Goal: Transaction & Acquisition: Purchase product/service

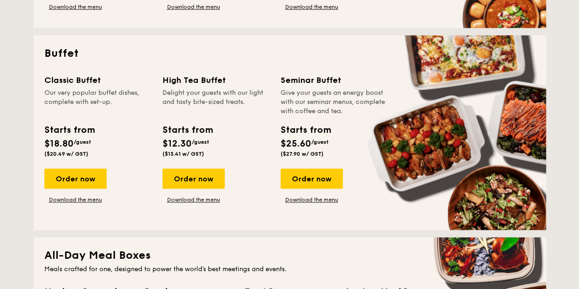
scroll to position [320, 0]
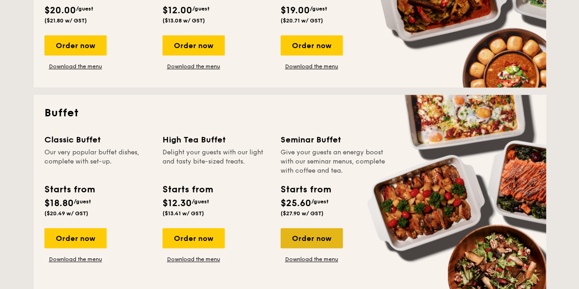
click at [306, 233] on div "Order now" at bounding box center [311, 238] width 62 height 20
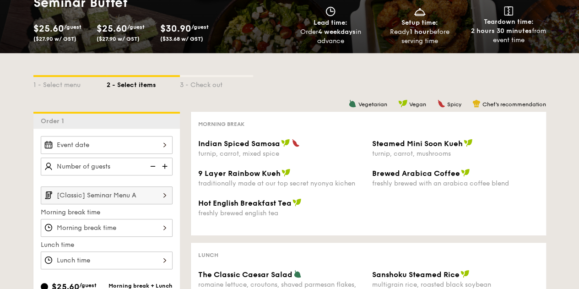
scroll to position [91, 0]
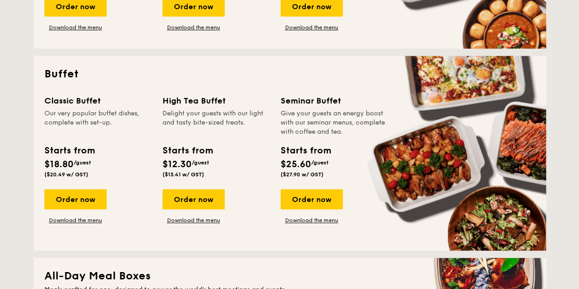
scroll to position [360, 0]
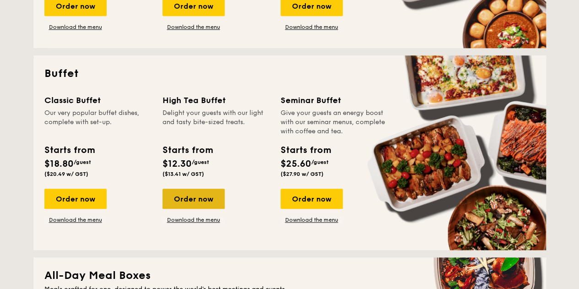
click at [195, 198] on div "Order now" at bounding box center [193, 198] width 62 height 20
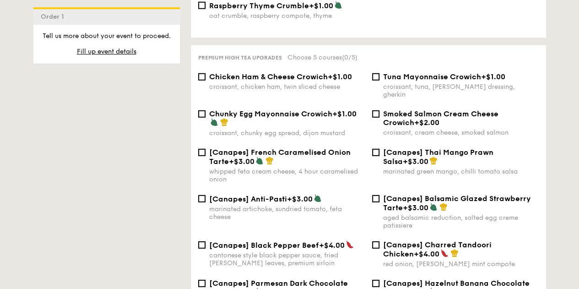
scroll to position [1189, 0]
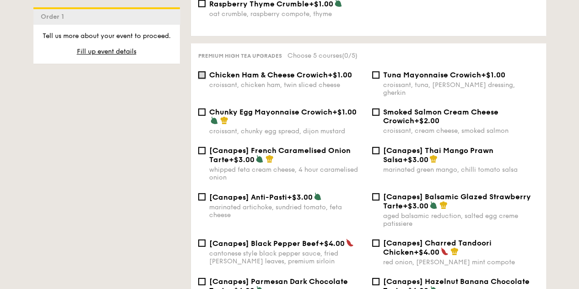
click at [202, 76] on input "Chicken Ham & Cheese Crowich +$1.00 croissant, chicken ham, twin sliced cheese" at bounding box center [201, 74] width 7 height 7
checkbox input "false"
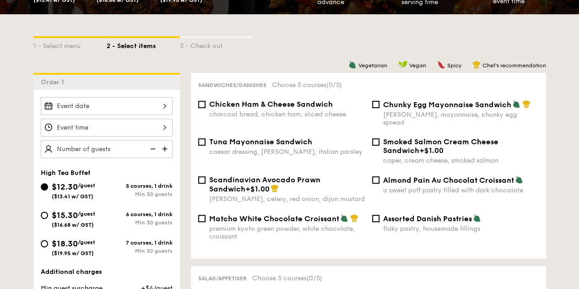
scroll to position [183, 0]
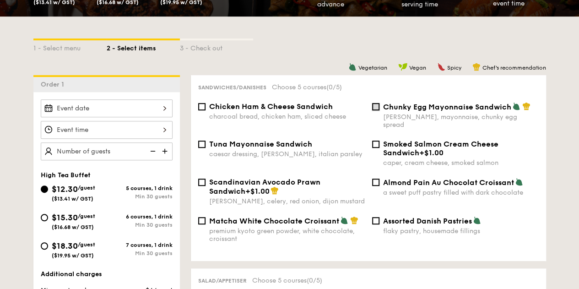
click at [377, 109] on input "Chunky Egg Mayonnaise Sandwich dijon mustard, mayonnaise, chunky egg spread" at bounding box center [375, 106] width 7 height 7
checkbox input "true"
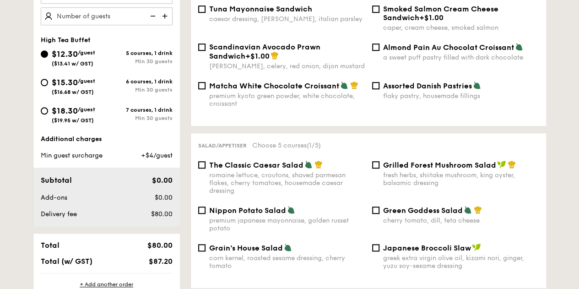
scroll to position [320, 0]
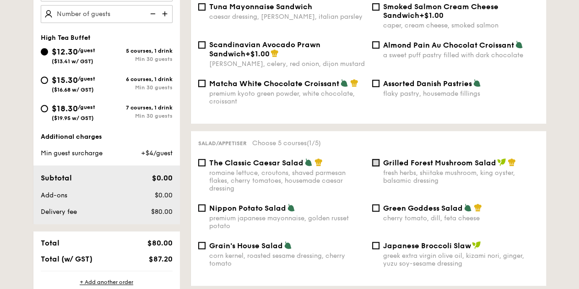
click at [378, 159] on input "Grilled Forest Mushroom Salad fresh herbs, shiitake mushroom, king oyster, bals…" at bounding box center [375, 162] width 7 height 7
checkbox input "true"
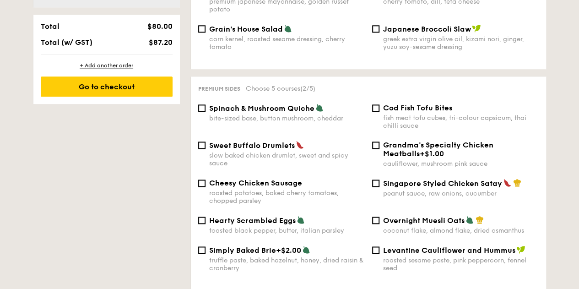
scroll to position [549, 0]
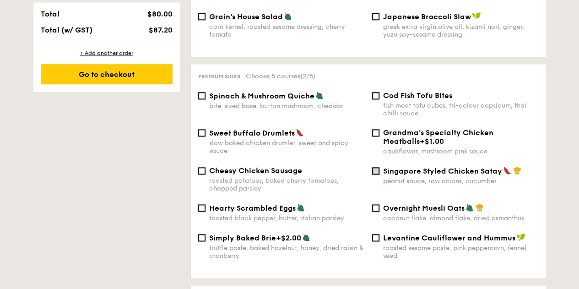
click at [376, 169] on input "Singapore Styled Chicken Satay peanut sauce, raw onions, cucumber" at bounding box center [375, 170] width 7 height 7
checkbox input "true"
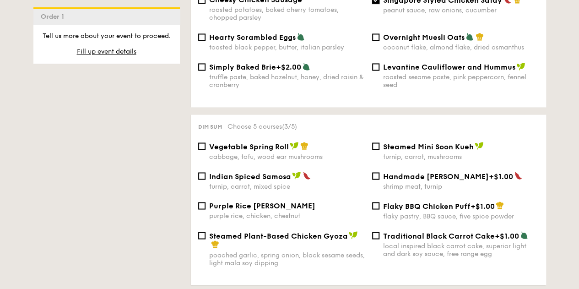
scroll to position [732, 0]
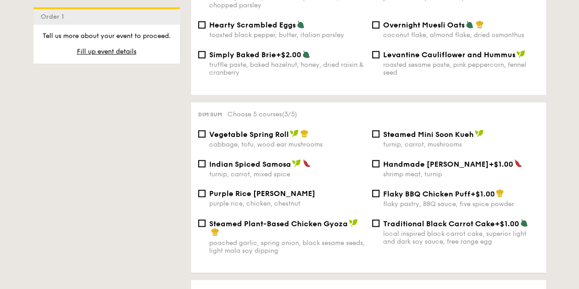
click at [210, 222] on span "Steamed Plant-Based Chicken Gyoza" at bounding box center [278, 223] width 139 height 9
click at [205, 222] on input "Steamed Plant-Based Chicken Gyoza poached garlic, spring onion, black sesame se…" at bounding box center [201, 222] width 7 height 7
checkbox input "true"
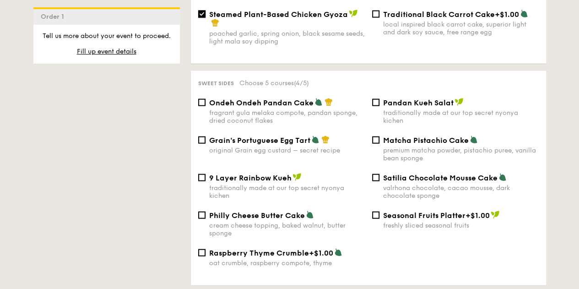
scroll to position [961, 0]
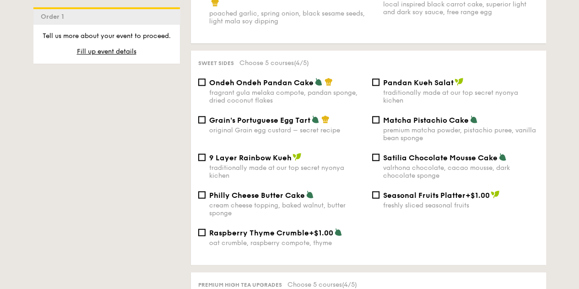
click at [378, 123] on div "Matcha Pistachio Cake premium matcha powder, pistachio puree, vanilla bean spon…" at bounding box center [455, 128] width 174 height 27
click at [377, 122] on input "Matcha Pistachio Cake premium matcha powder, pistachio puree, vanilla bean spon…" at bounding box center [375, 119] width 7 height 7
checkbox input "true"
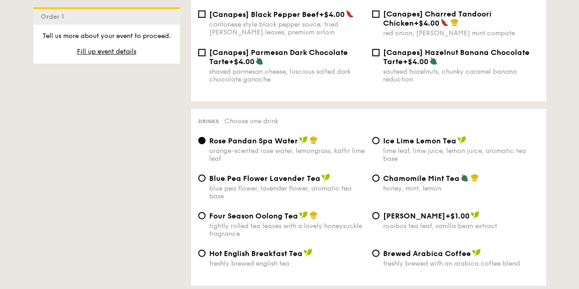
scroll to position [1464, 0]
